Goal: Task Accomplishment & Management: Complete application form

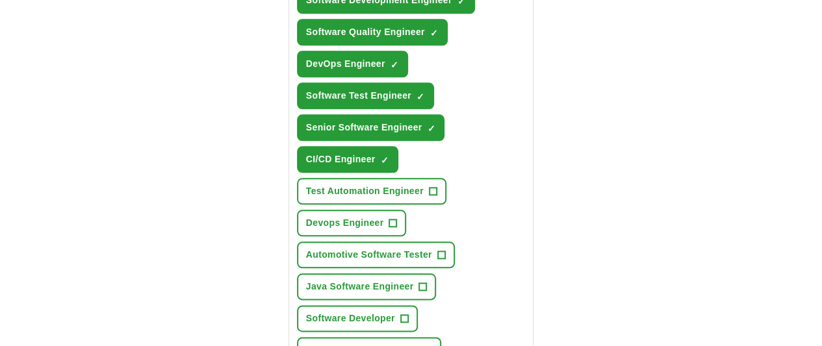
scroll to position [629, 0]
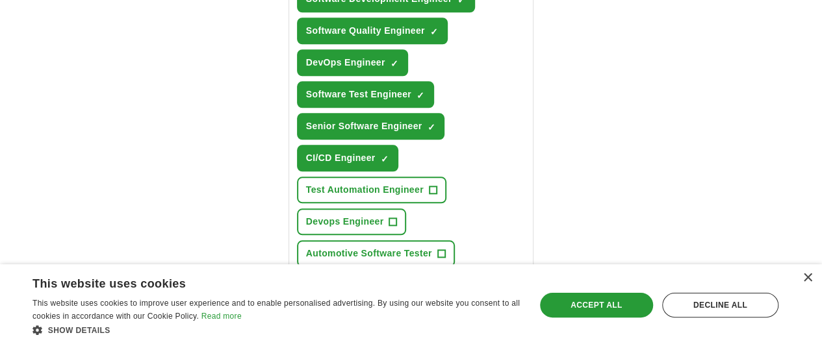
click at [395, 311] on span "Software Developer" at bounding box center [350, 318] width 89 height 14
click at [432, 247] on span "Automotive Software Tester" at bounding box center [369, 254] width 126 height 14
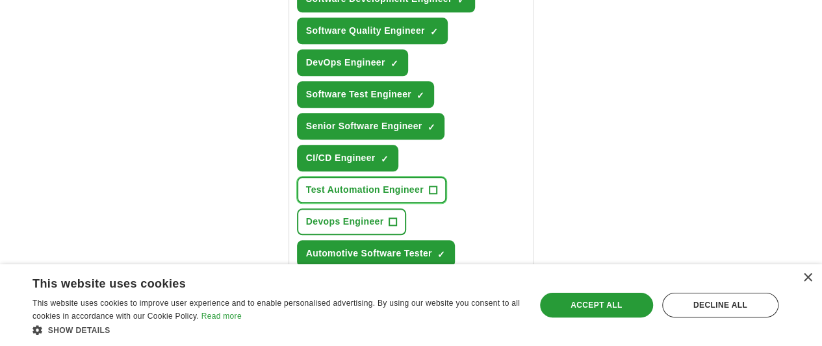
click at [424, 183] on span "Test Automation Engineer" at bounding box center [365, 190] width 118 height 14
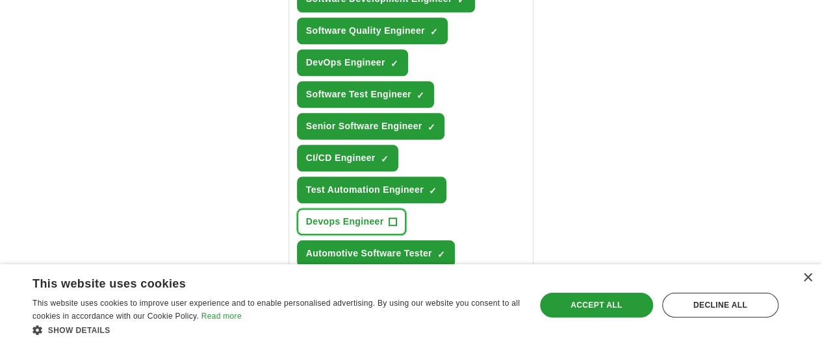
click at [330, 215] on span "Devops Engineer" at bounding box center [345, 222] width 78 height 14
click at [334, 272] on button "Java Software Engineer +" at bounding box center [367, 285] width 140 height 27
click at [342, 336] on button "QA Automation Engineer +" at bounding box center [369, 349] width 144 height 27
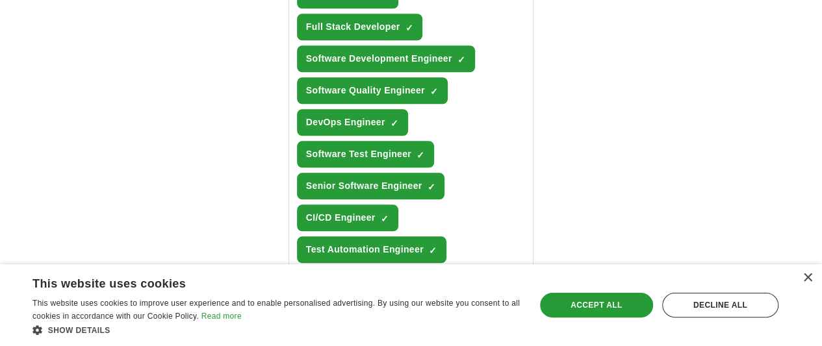
scroll to position [880, 0]
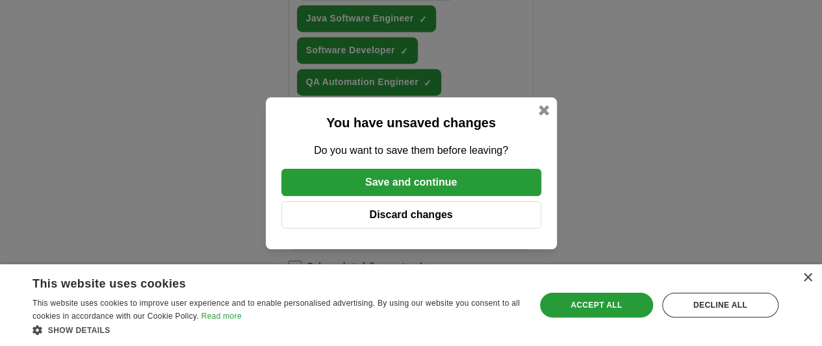
click at [392, 184] on button "Save and continue" at bounding box center [411, 182] width 260 height 27
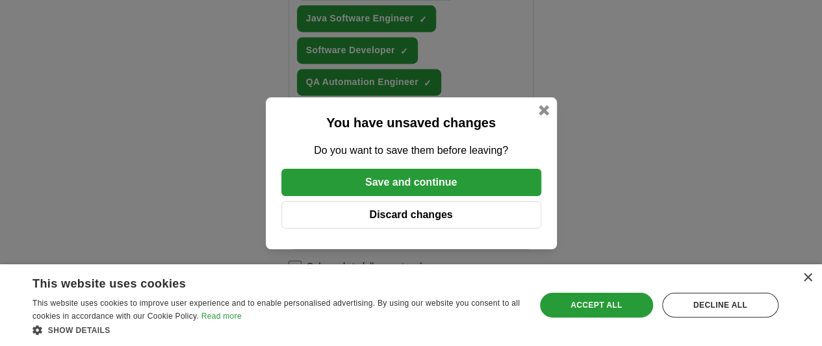
click at [404, 205] on button "Discard changes" at bounding box center [411, 214] width 260 height 27
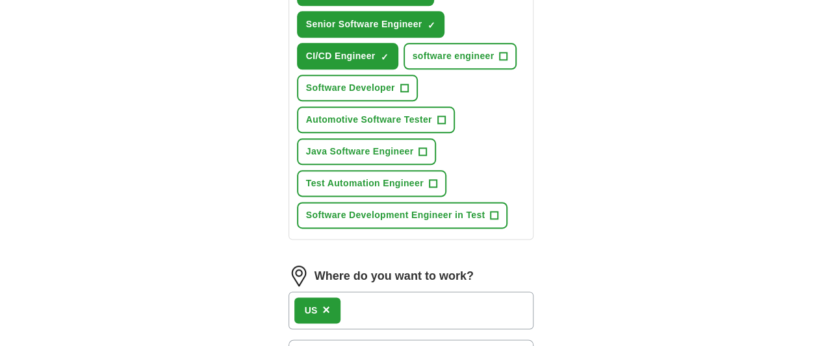
scroll to position [730, 0]
click at [322, 303] on span "×" at bounding box center [326, 310] width 8 height 14
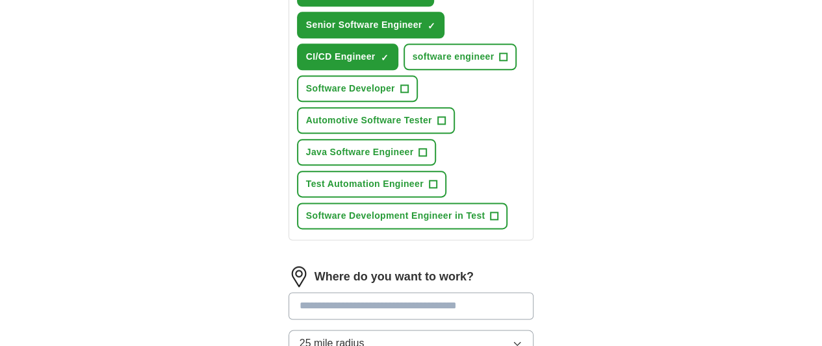
click at [309, 292] on input at bounding box center [411, 305] width 246 height 27
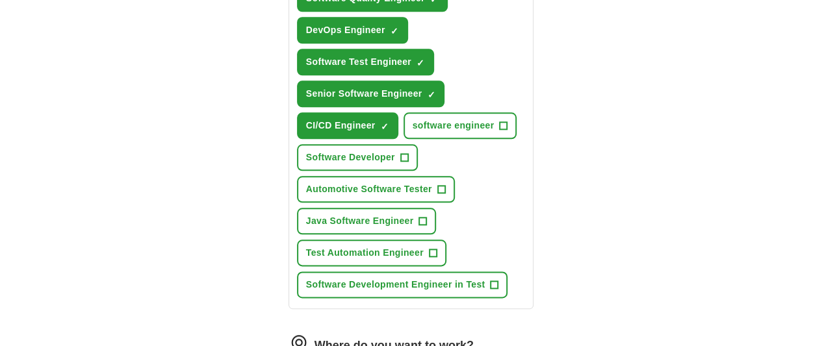
scroll to position [661, 0]
type input "*"
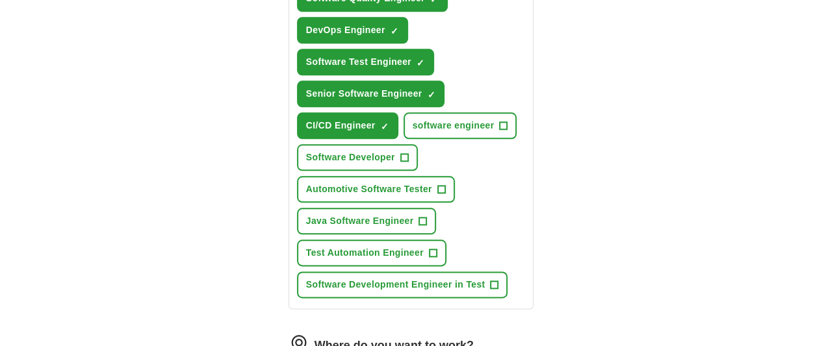
type input "*"
click at [245, 207] on div "Let ApplyIQ do the hard work of searching and applying for jobs. Just tell us w…" at bounding box center [411, 49] width 333 height 1197
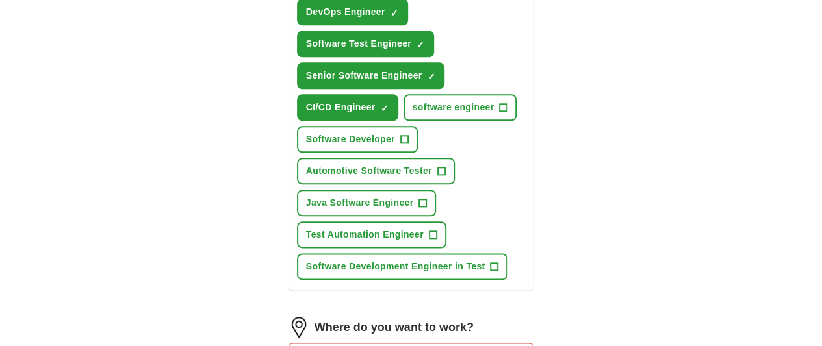
scroll to position [683, 0]
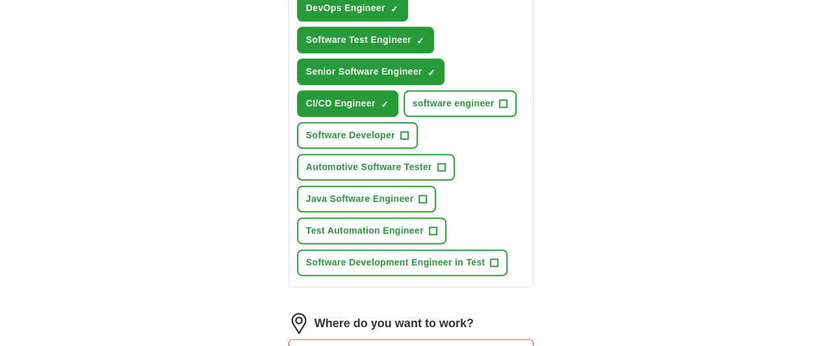
type input "******"
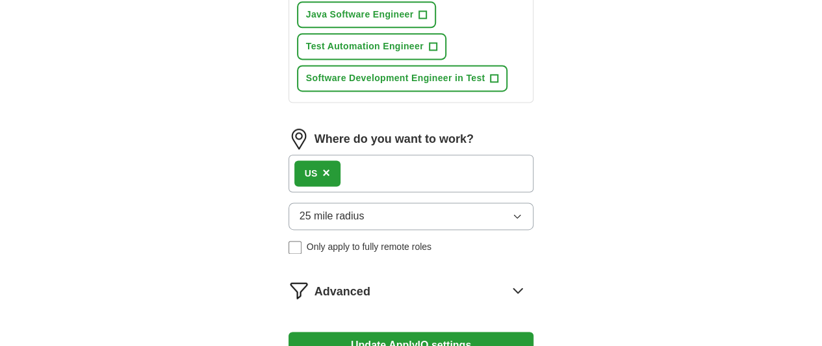
scroll to position [868, 0]
click at [319, 283] on span "Advanced" at bounding box center [342, 292] width 56 height 18
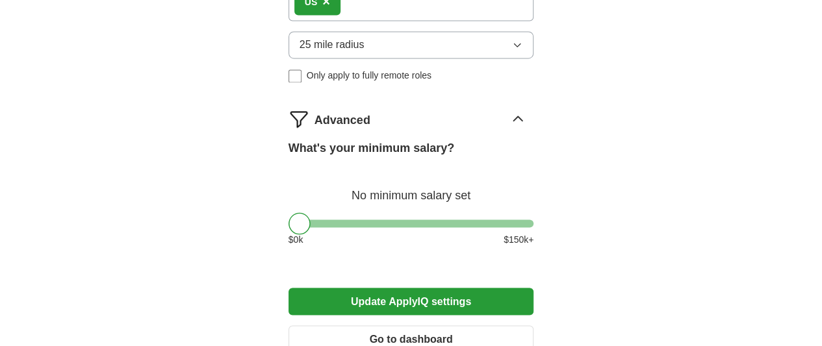
scroll to position [1039, 0]
click at [346, 325] on button "Go to dashboard" at bounding box center [411, 338] width 246 height 27
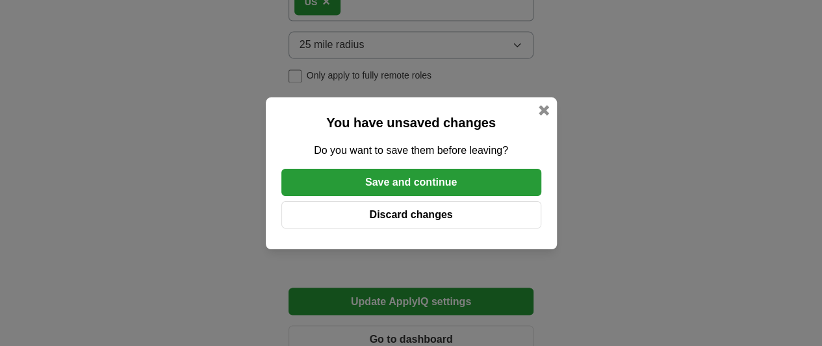
click at [392, 189] on button "Save and continue" at bounding box center [411, 182] width 260 height 27
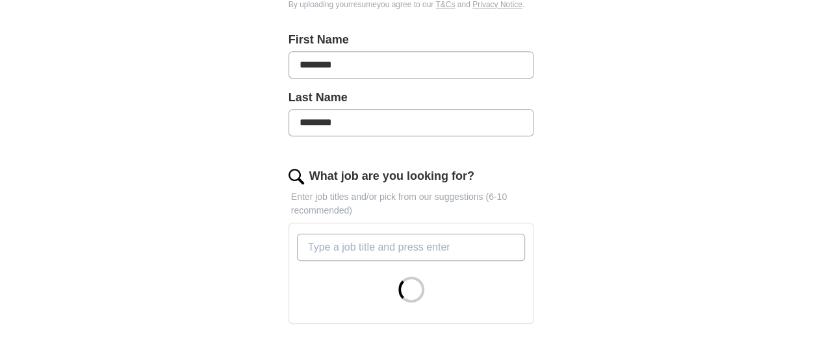
scroll to position [264, 0]
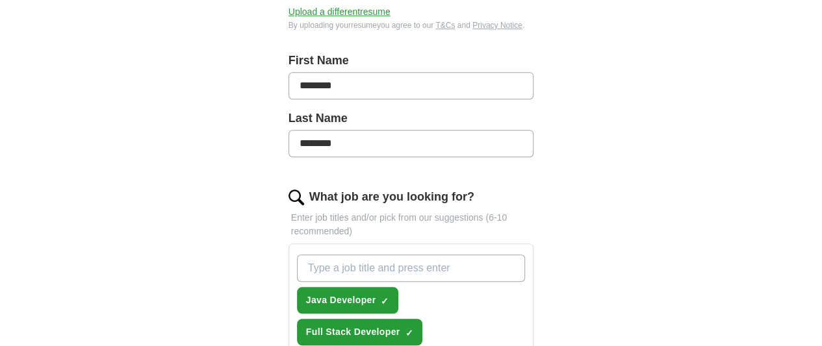
click at [385, 255] on input "What job are you looking for?" at bounding box center [411, 268] width 229 height 27
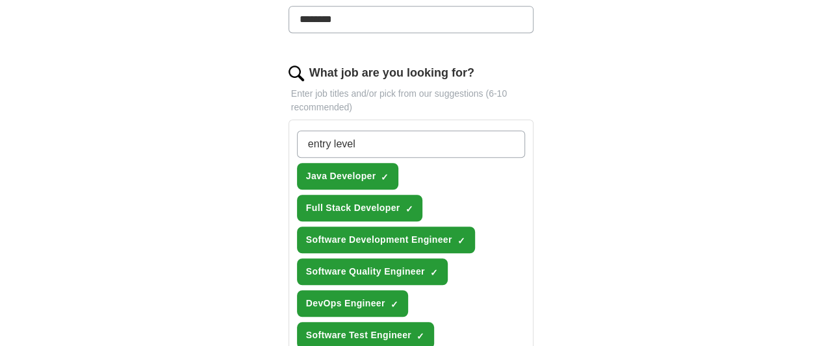
scroll to position [379, 0]
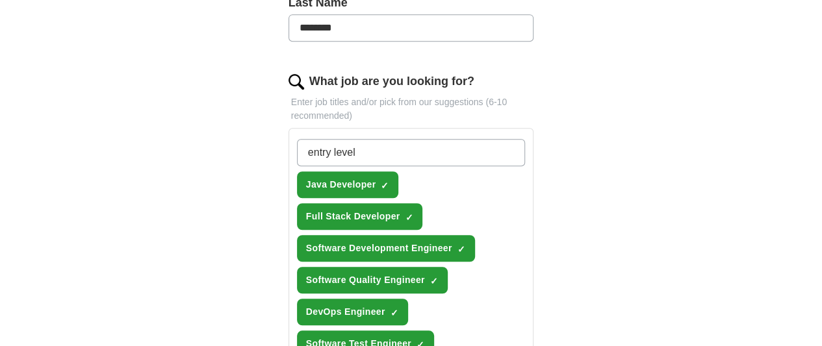
type input "entry level"
click at [339, 172] on button "Java Developer ✓ ×" at bounding box center [348, 185] width 102 height 27
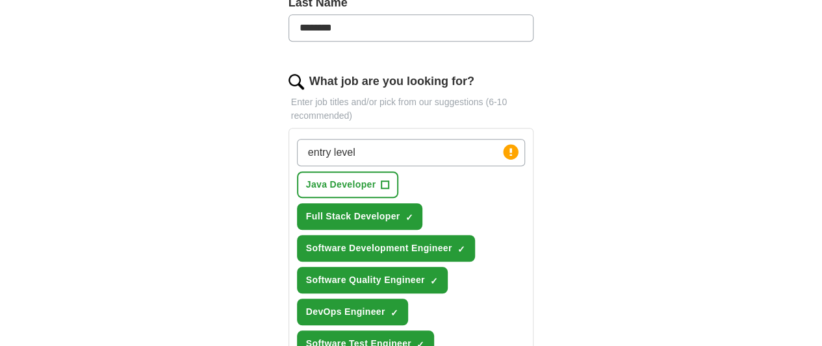
click at [431, 139] on input "entry level" at bounding box center [411, 152] width 229 height 27
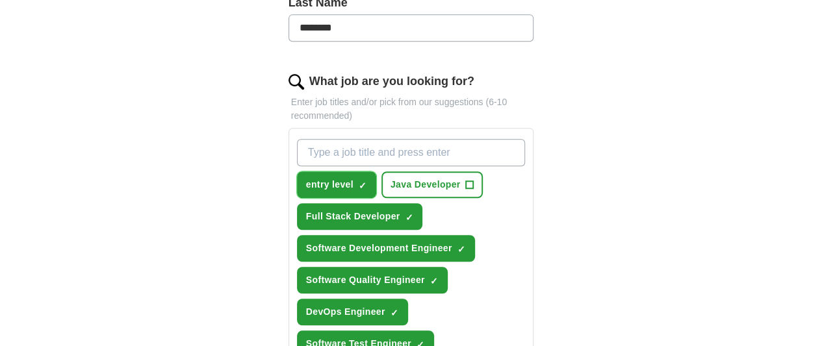
click at [324, 172] on button "entry level ✓ ×" at bounding box center [336, 185] width 79 height 27
click at [359, 180] on span "+" at bounding box center [363, 185] width 8 height 10
click at [0, 0] on span "×" at bounding box center [0, 0] width 0 height 0
click at [353, 139] on input "What job are you looking for?" at bounding box center [411, 152] width 229 height 27
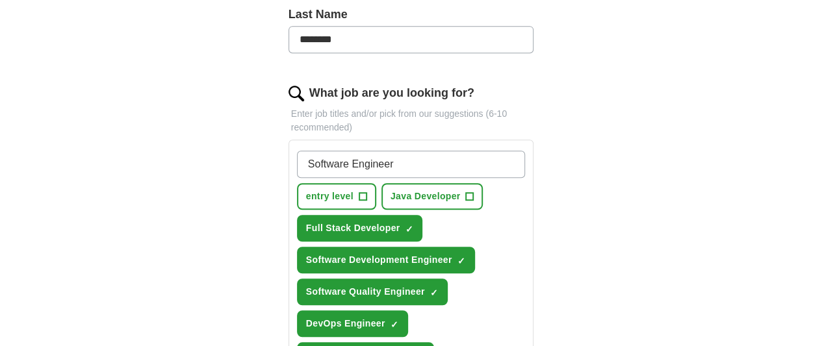
scroll to position [365, 0]
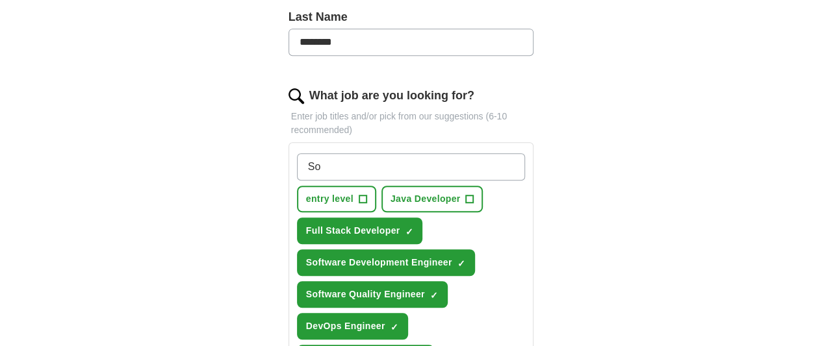
type input "S"
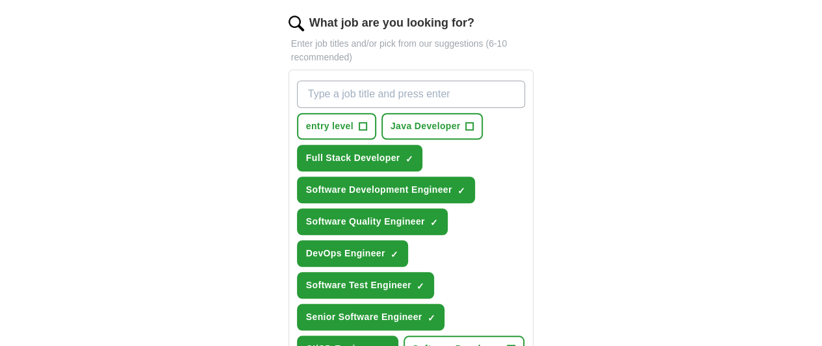
scroll to position [440, 0]
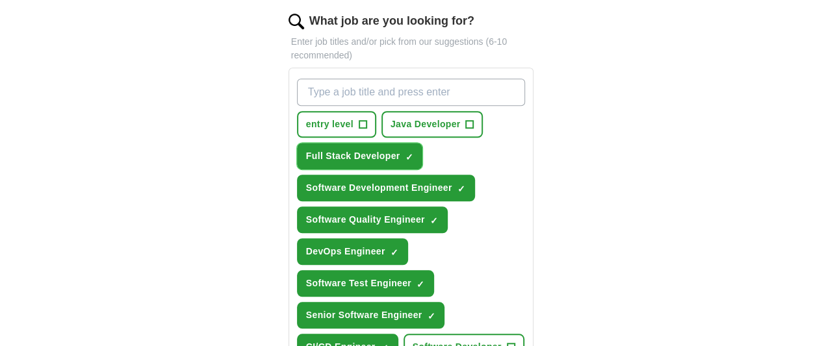
click at [350, 149] on span "Full Stack Developer" at bounding box center [353, 156] width 94 height 14
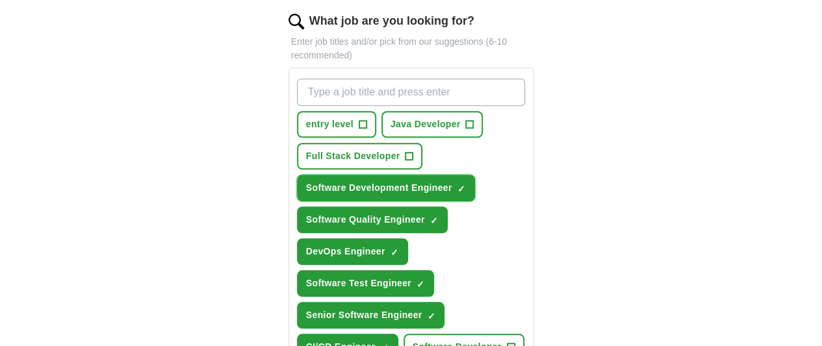
click at [378, 181] on span "Software Development Engineer" at bounding box center [379, 188] width 146 height 14
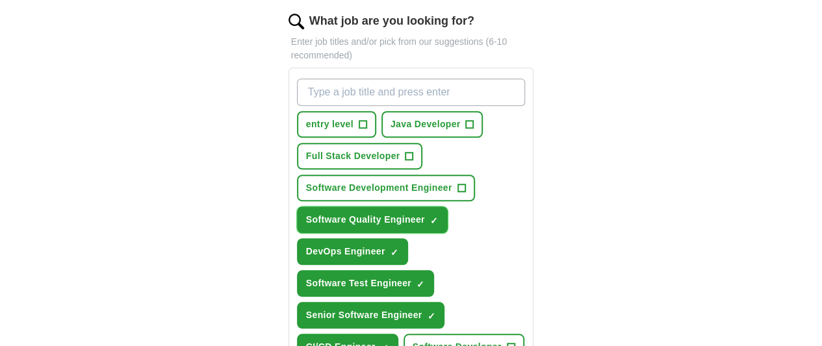
click at [370, 213] on span "Software Quality Engineer" at bounding box center [365, 220] width 119 height 14
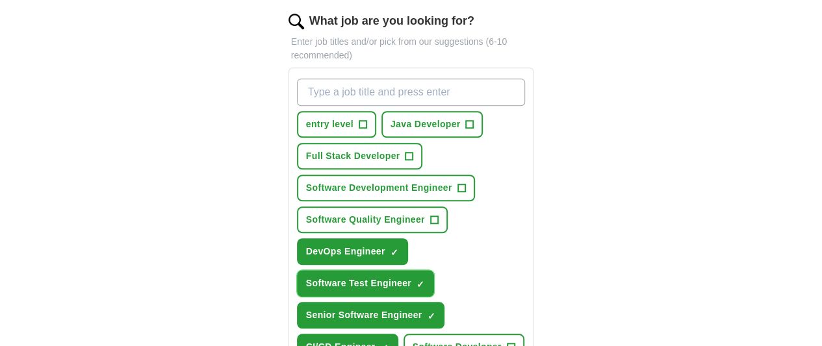
click at [359, 277] on span "Software Test Engineer" at bounding box center [358, 284] width 105 height 14
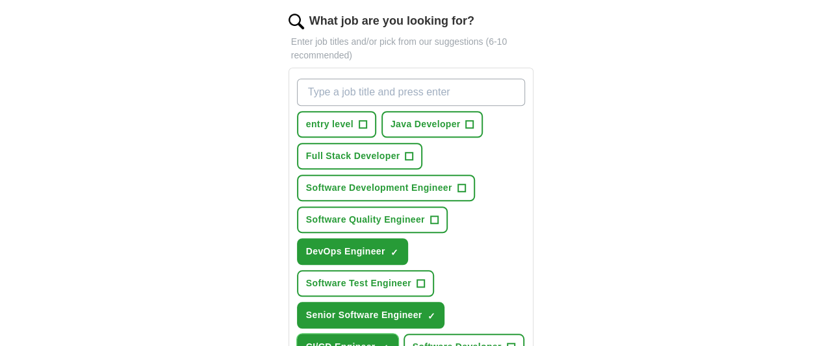
click at [333, 334] on button "CI/CD Engineer ✓ ×" at bounding box center [347, 347] width 101 height 27
click at [385, 245] on span "DevOps Engineer" at bounding box center [345, 252] width 79 height 14
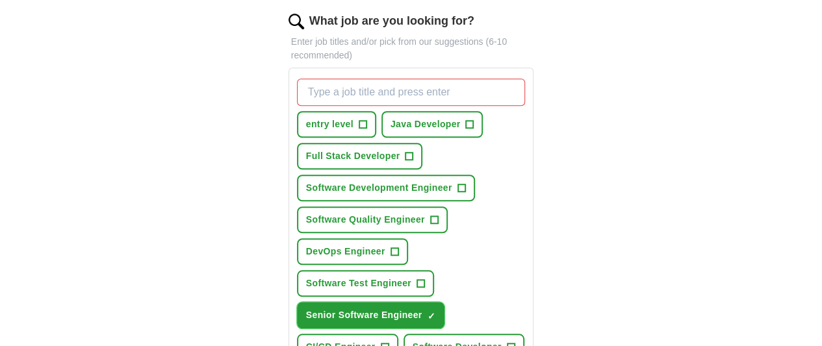
click at [445, 302] on button "Senior Software Engineer ✓ ×" at bounding box center [371, 315] width 148 height 27
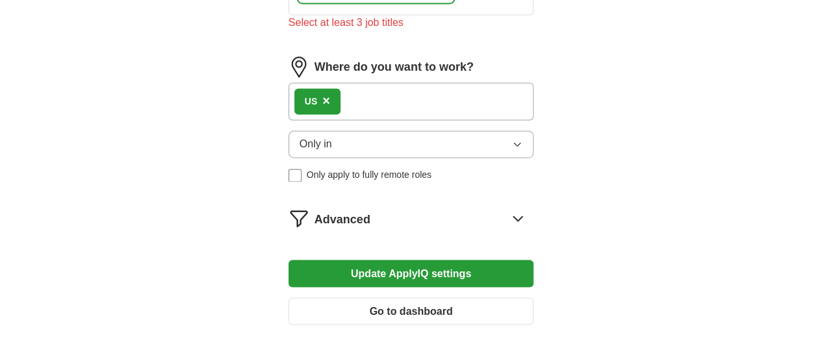
scroll to position [960, 0]
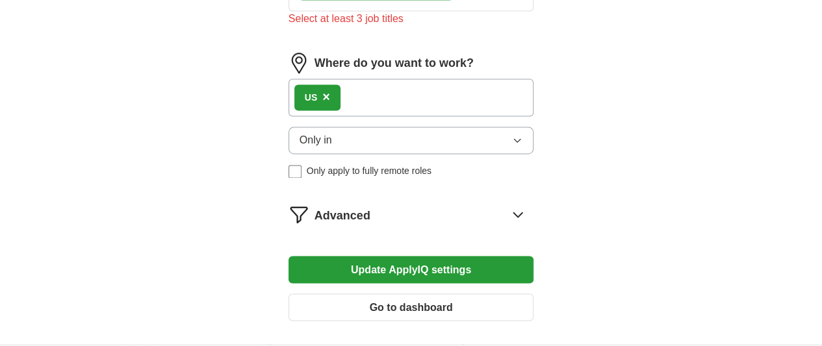
click at [413, 294] on button "Go to dashboard" at bounding box center [411, 307] width 246 height 27
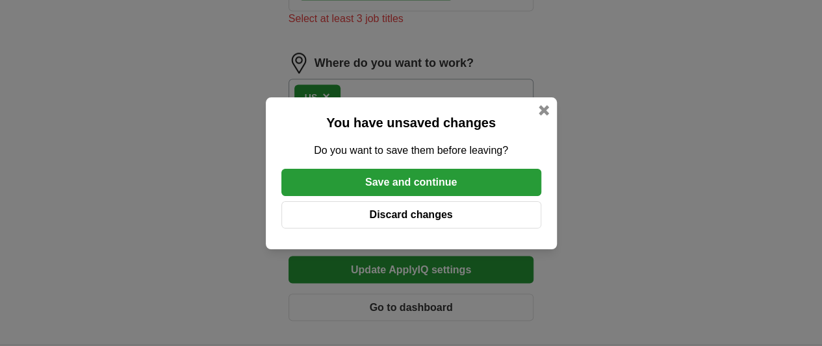
click at [408, 184] on button "Save and continue" at bounding box center [411, 182] width 260 height 27
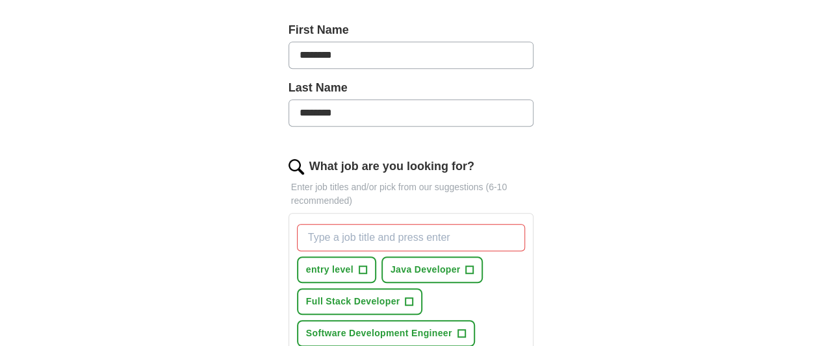
scroll to position [298, 0]
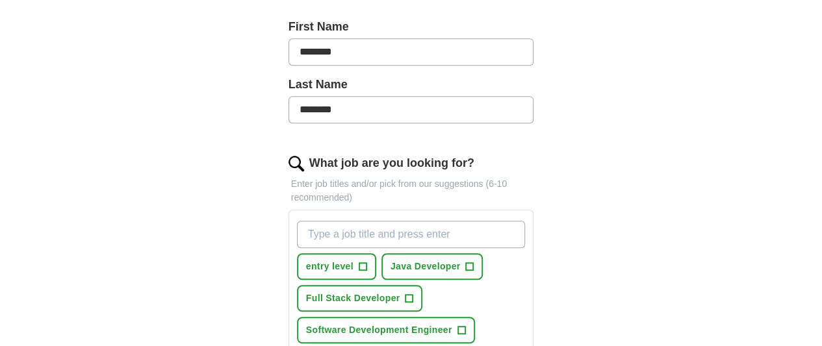
click at [309, 221] on input "What job are you looking for?" at bounding box center [411, 234] width 229 height 27
type input "e"
paste input "Junior Software Engineer"
type input "Junior Software Engineer"
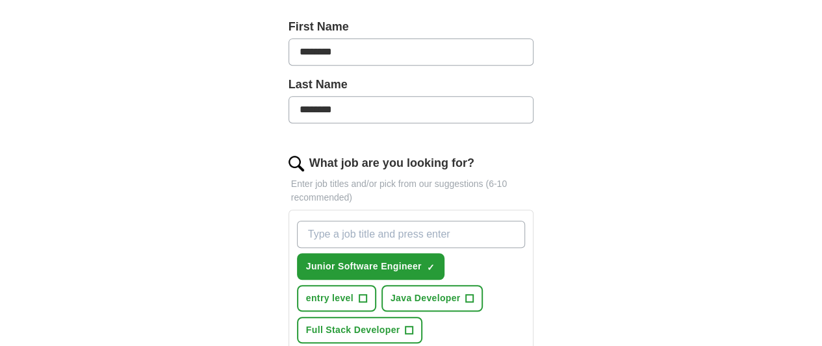
paste input "Software Engineer I"
type input "Software Engineer I"
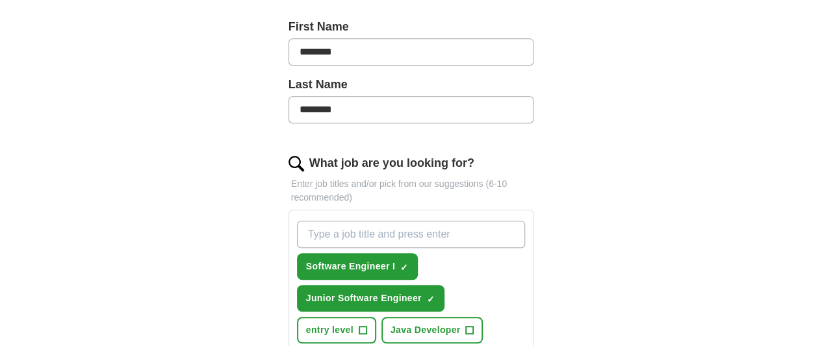
paste input "DevOps Engineer (Associate)"
type input "DevOps Engineer (Associate)"
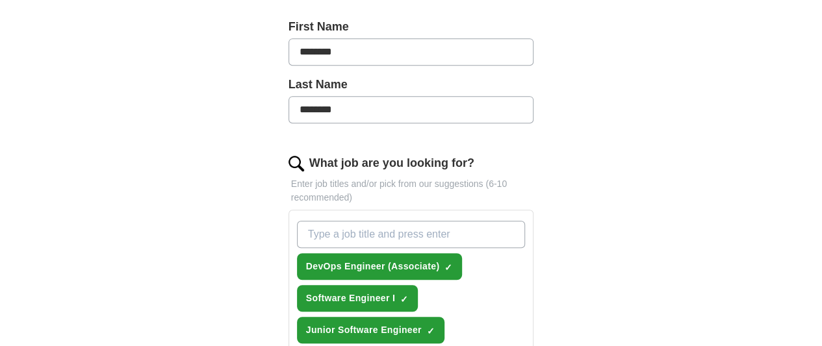
paste input "- Junior Programmer"
type input "- Junior Programmer"
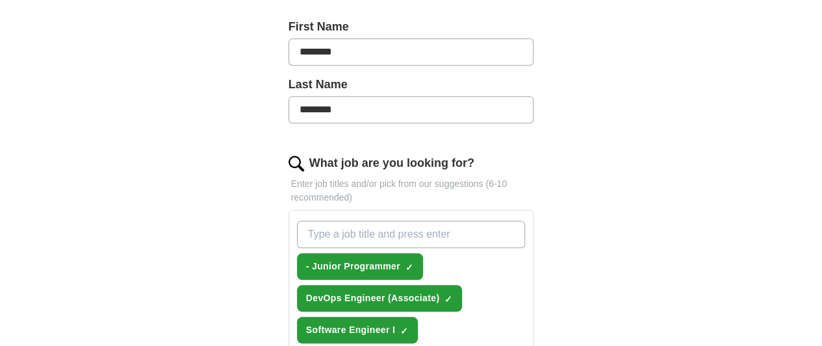
paste input "Entry-Level Software Developer"
type input "Entry-Level Software Developer"
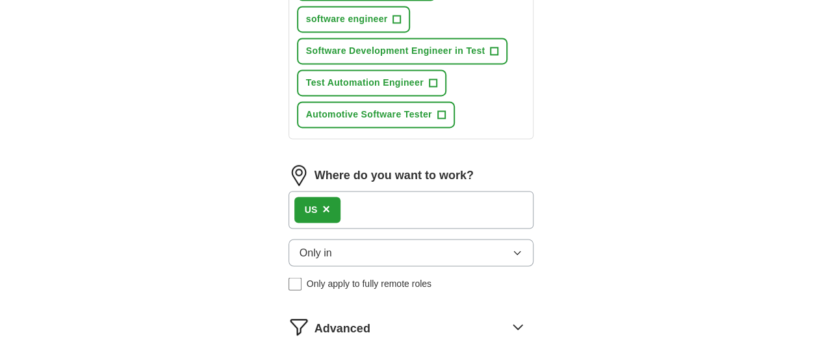
scroll to position [992, 0]
